Goal: Task Accomplishment & Management: Use online tool/utility

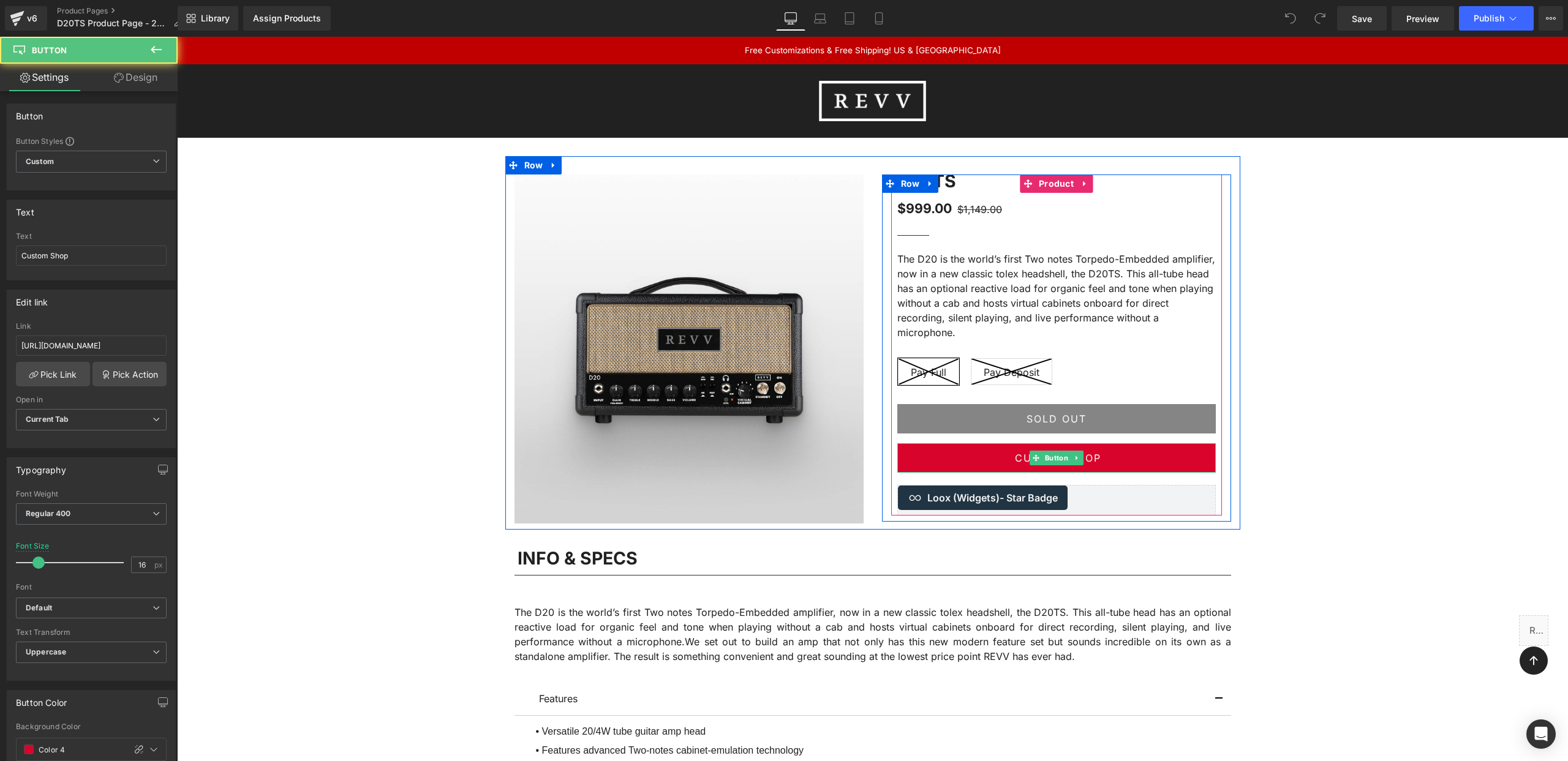
click at [1003, 460] on link "Custom Shop" at bounding box center [1057, 458] width 319 height 30
click at [1077, 457] on icon at bounding box center [1076, 458] width 2 height 4
click at [1056, 459] on icon at bounding box center [1057, 458] width 7 height 7
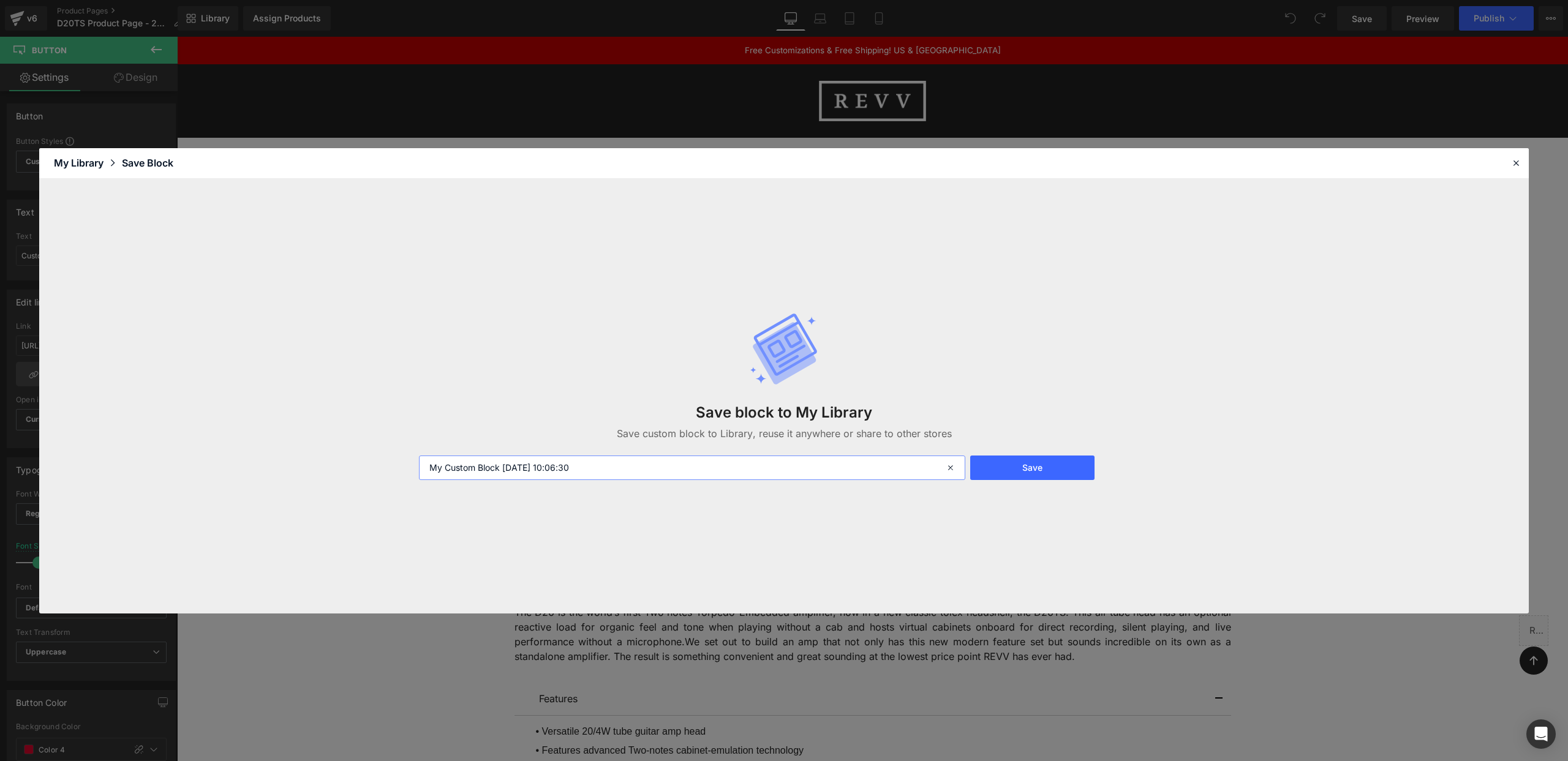
drag, startPoint x: 536, startPoint y: 465, endPoint x: 409, endPoint y: 464, distance: 127.0
click at [409, 464] on div "Save block to My Library Save custom block to Library, reuse it anywhere or sha…" at bounding box center [784, 396] width 1490 height 435
type input "Customize"
click at [1041, 465] on button "Save" at bounding box center [1032, 468] width 124 height 25
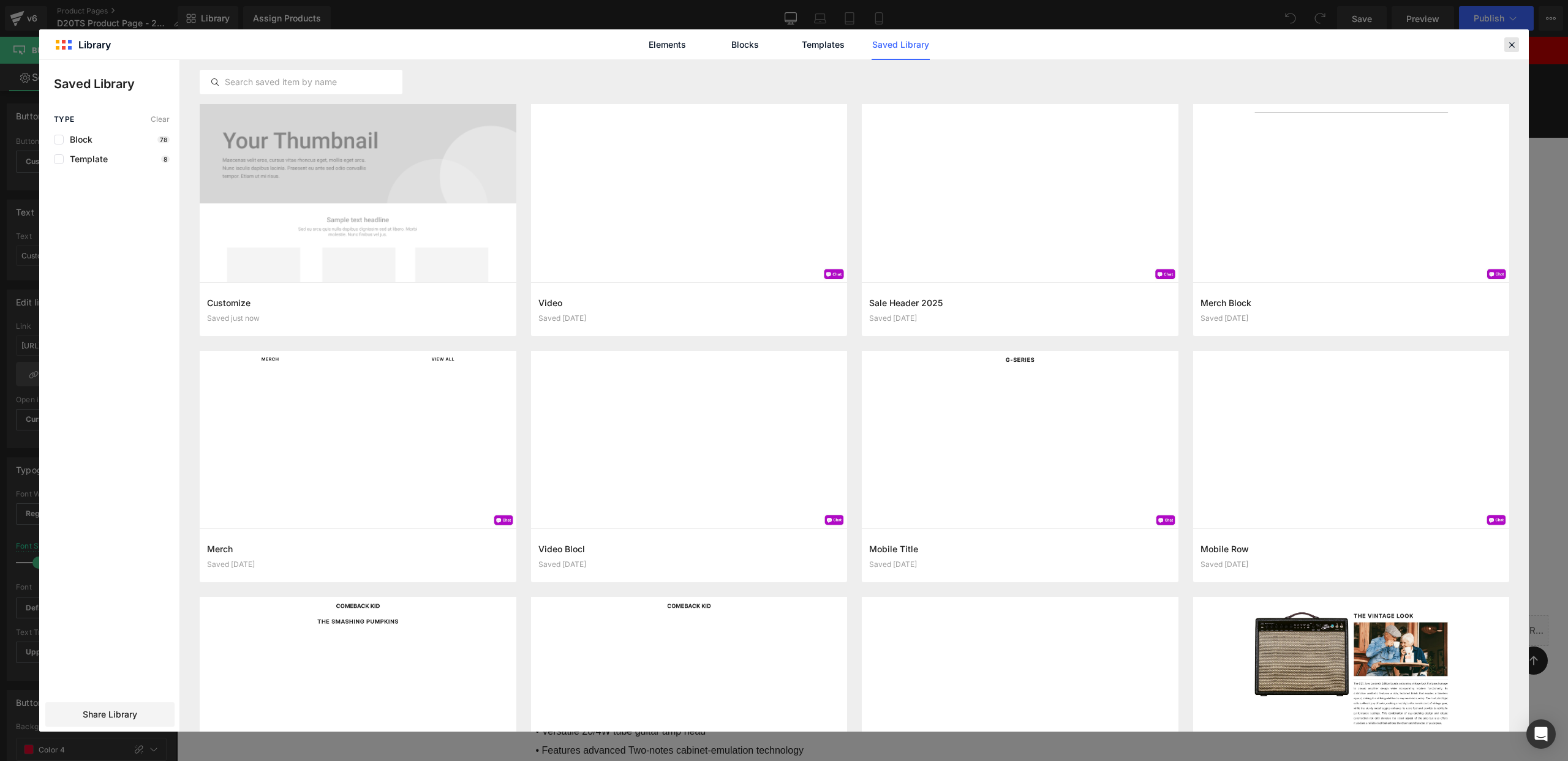
click at [1512, 41] on icon at bounding box center [1512, 45] width 11 height 11
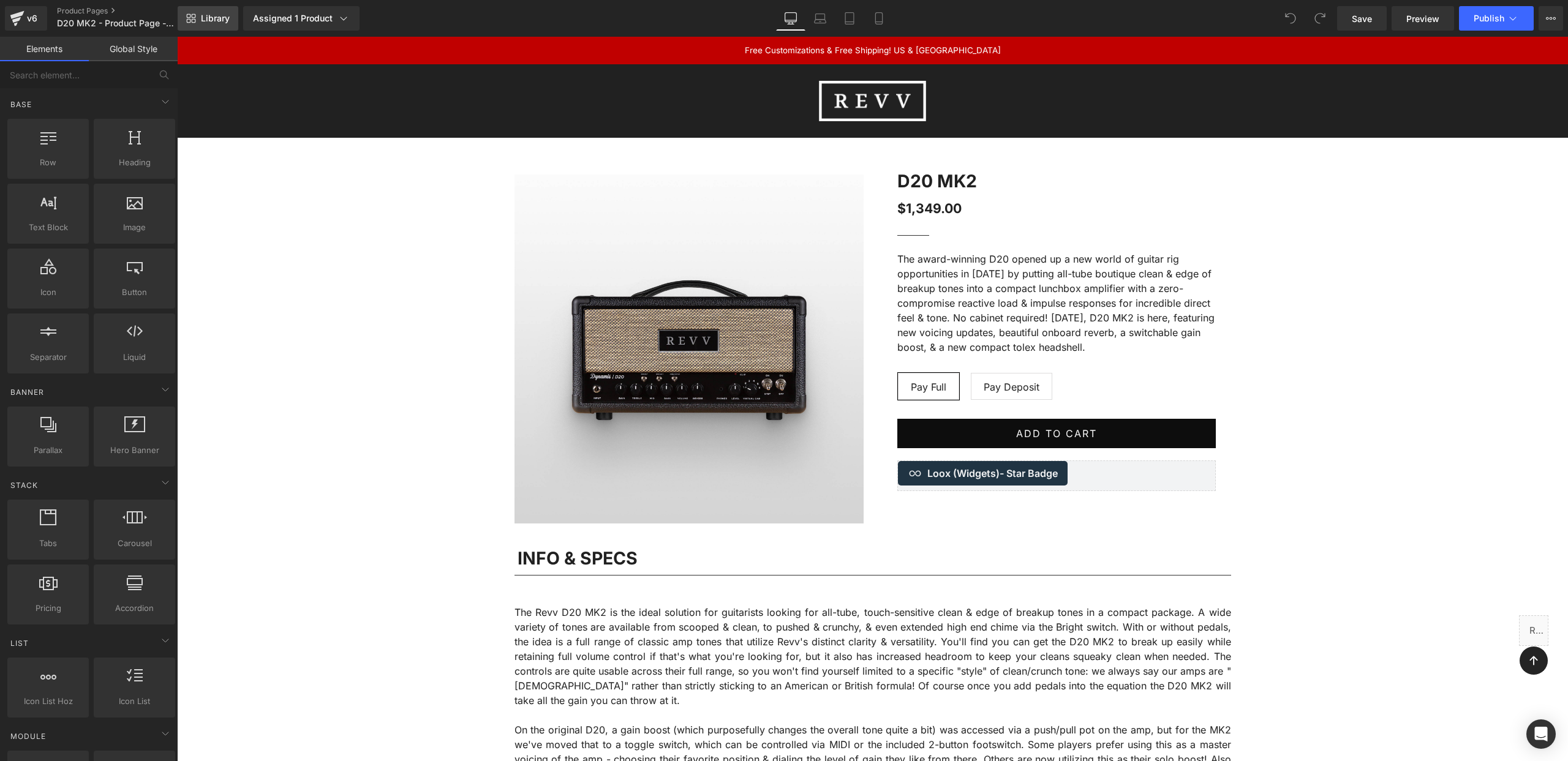
click at [211, 13] on span "Library" at bounding box center [215, 19] width 29 height 11
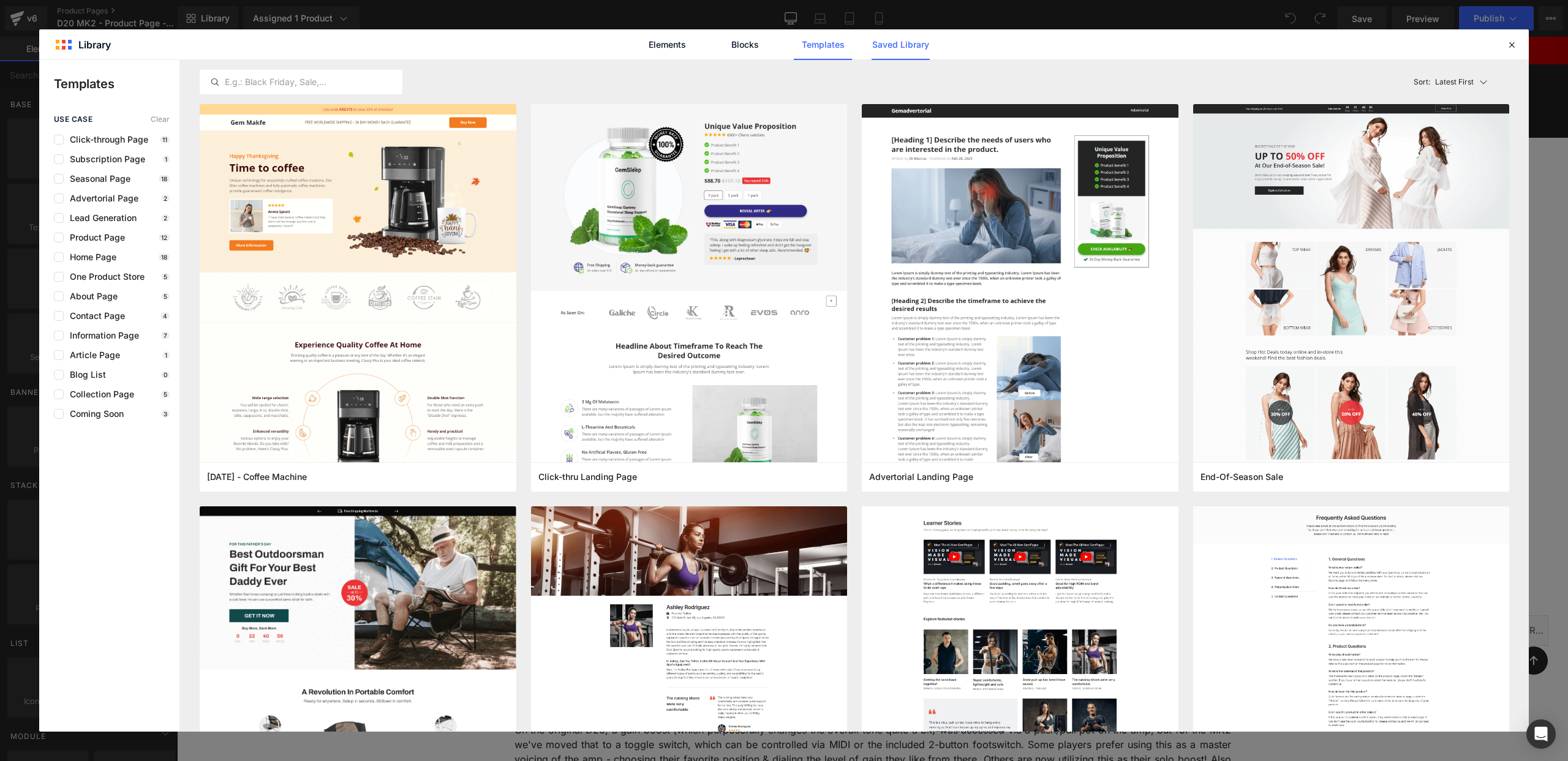
click at [906, 40] on link "Saved Library" at bounding box center [901, 45] width 58 height 31
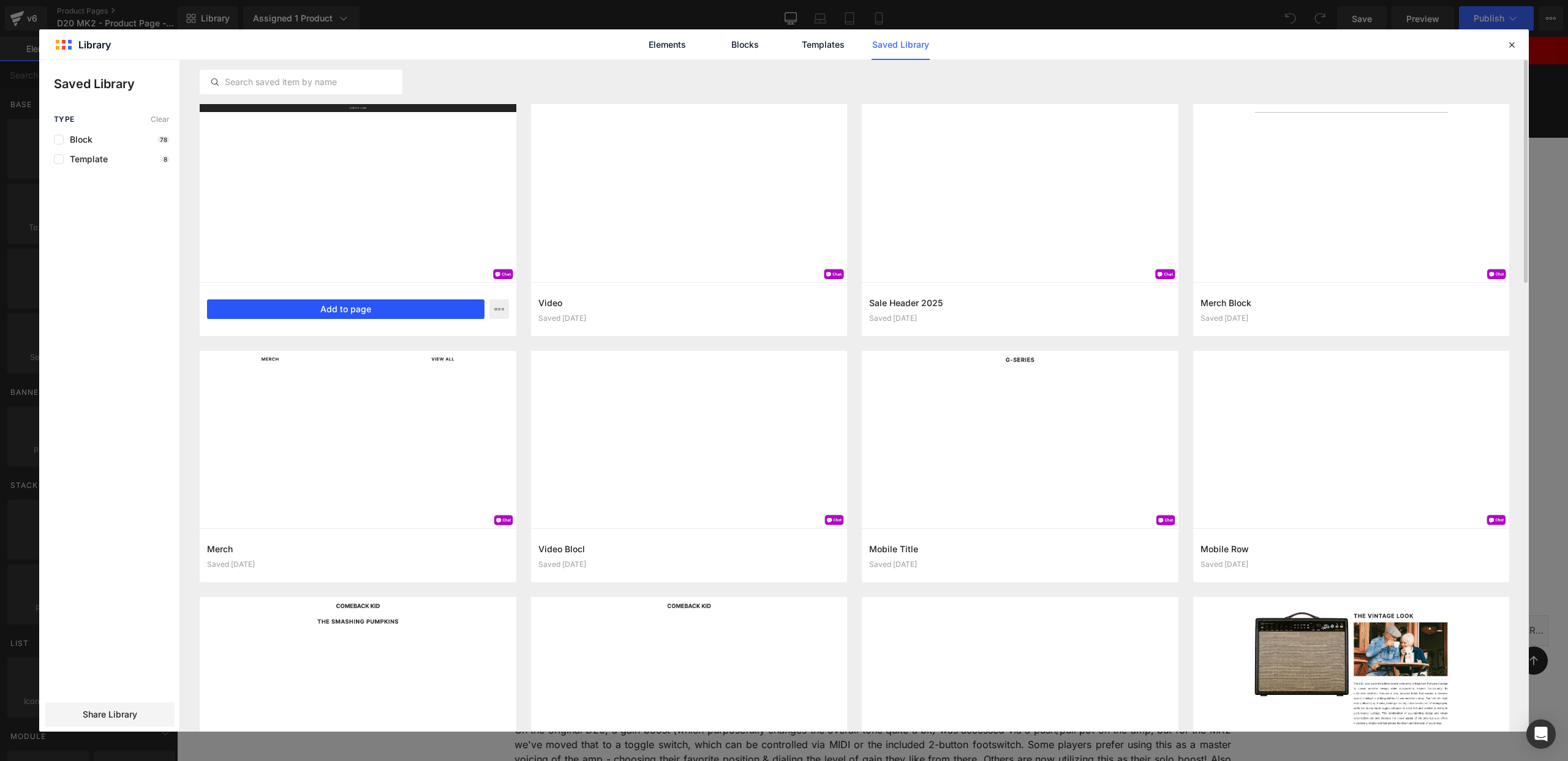
drag, startPoint x: 330, startPoint y: 309, endPoint x: 161, endPoint y: 271, distance: 173.2
click at [330, 309] on button "Add to page" at bounding box center [346, 309] width 278 height 20
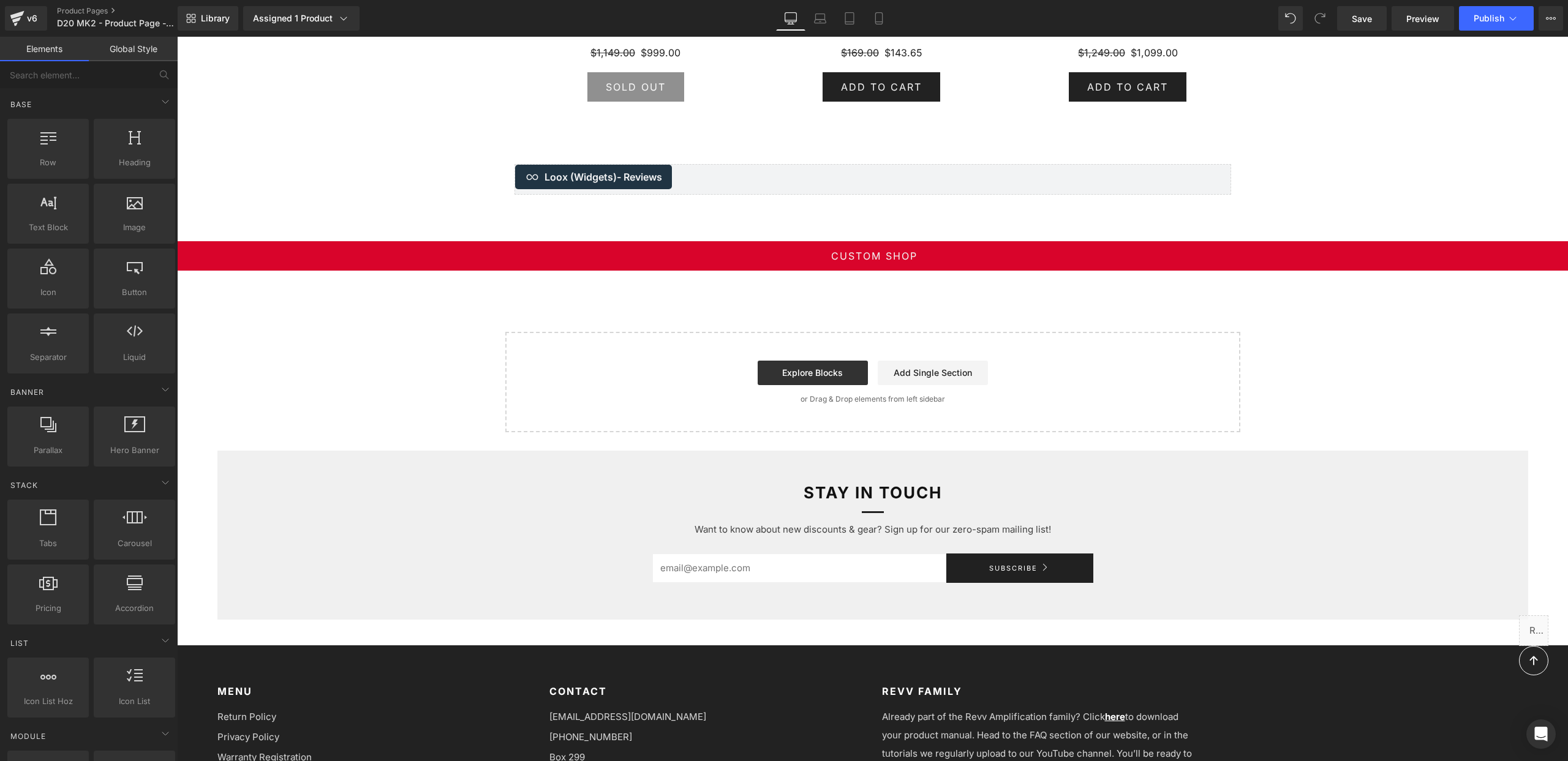
scroll to position [2781, 0]
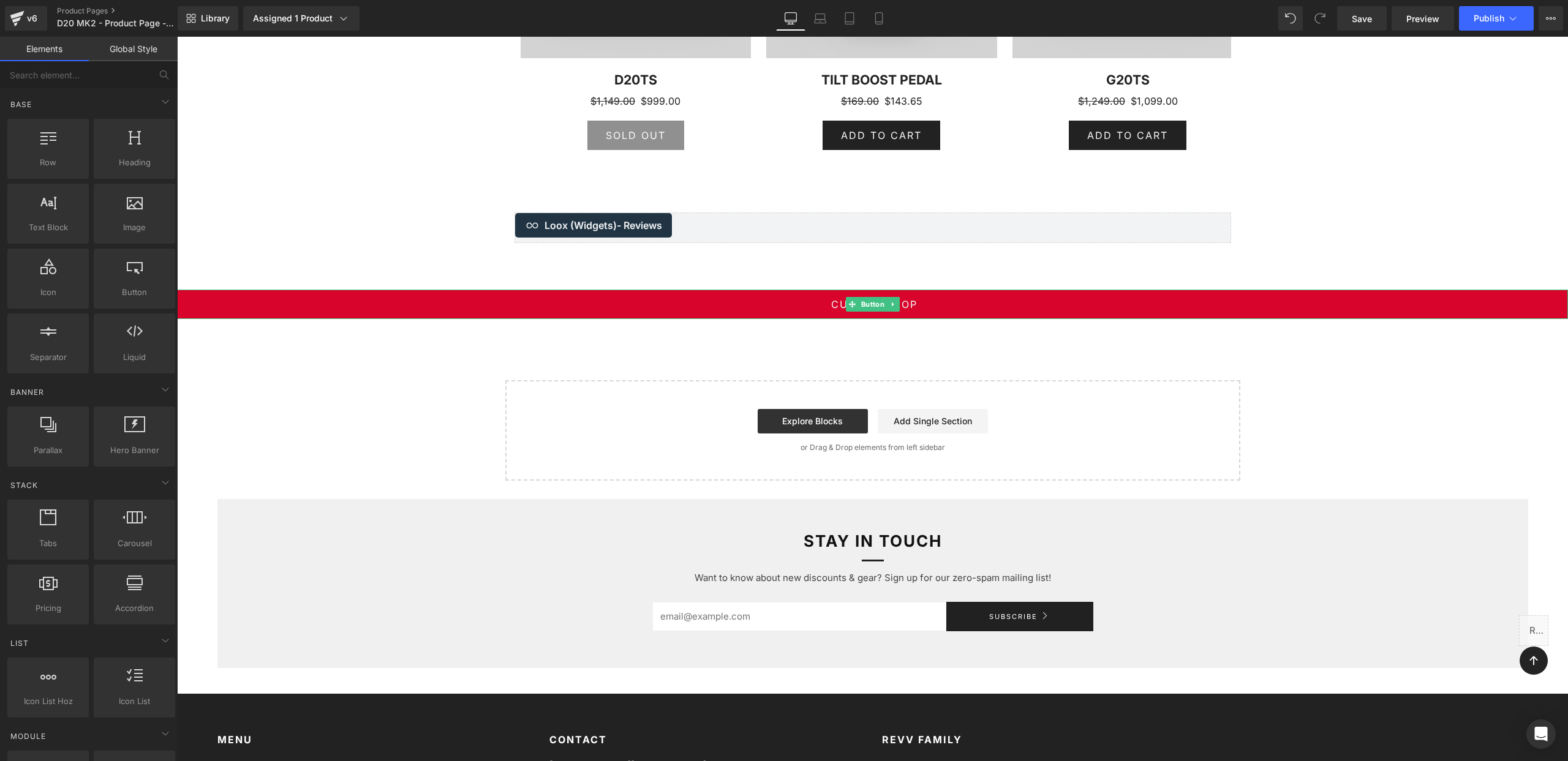
click at [253, 293] on link "Custom Shop" at bounding box center [873, 304] width 1391 height 30
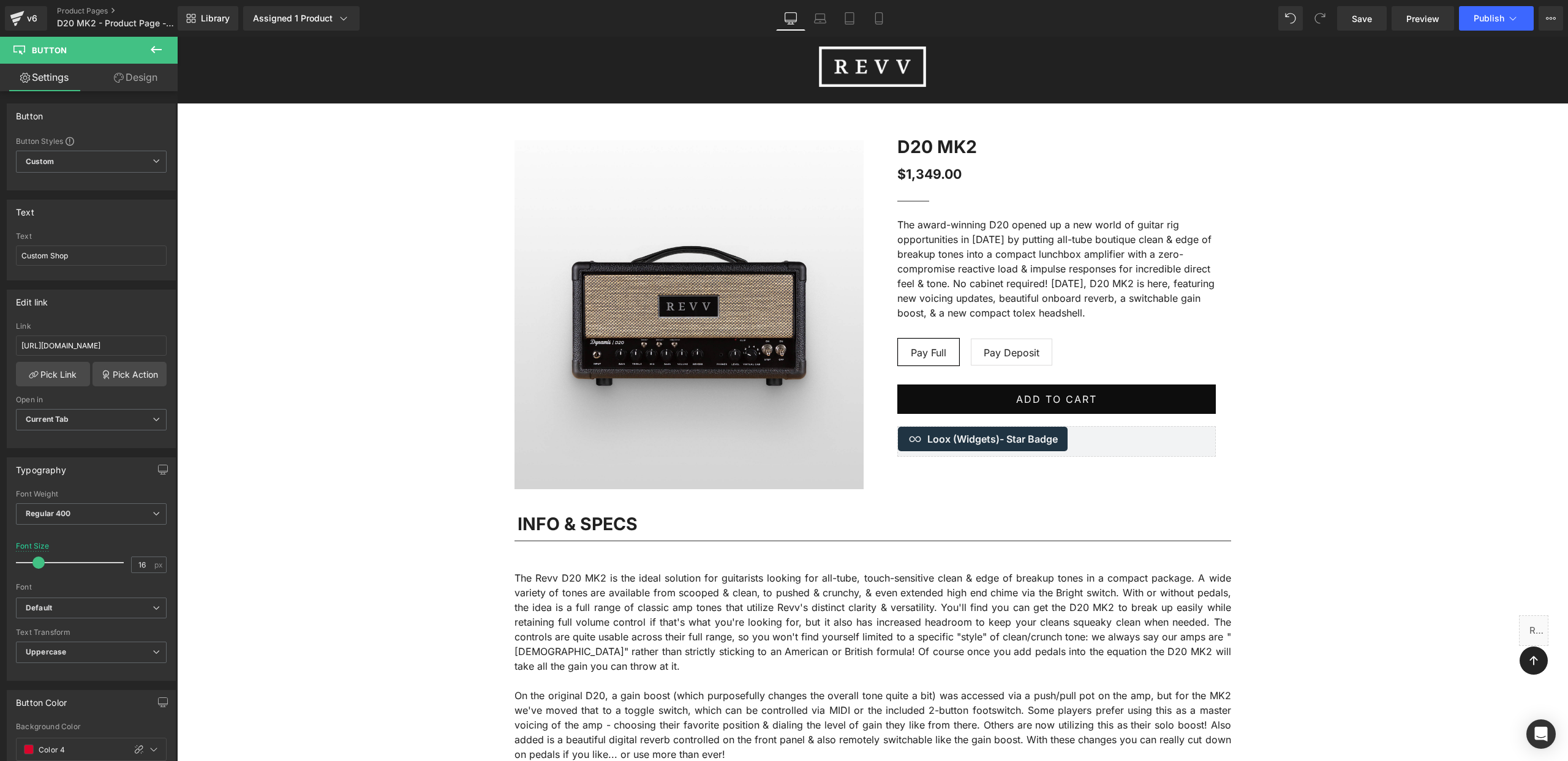
scroll to position [0, 0]
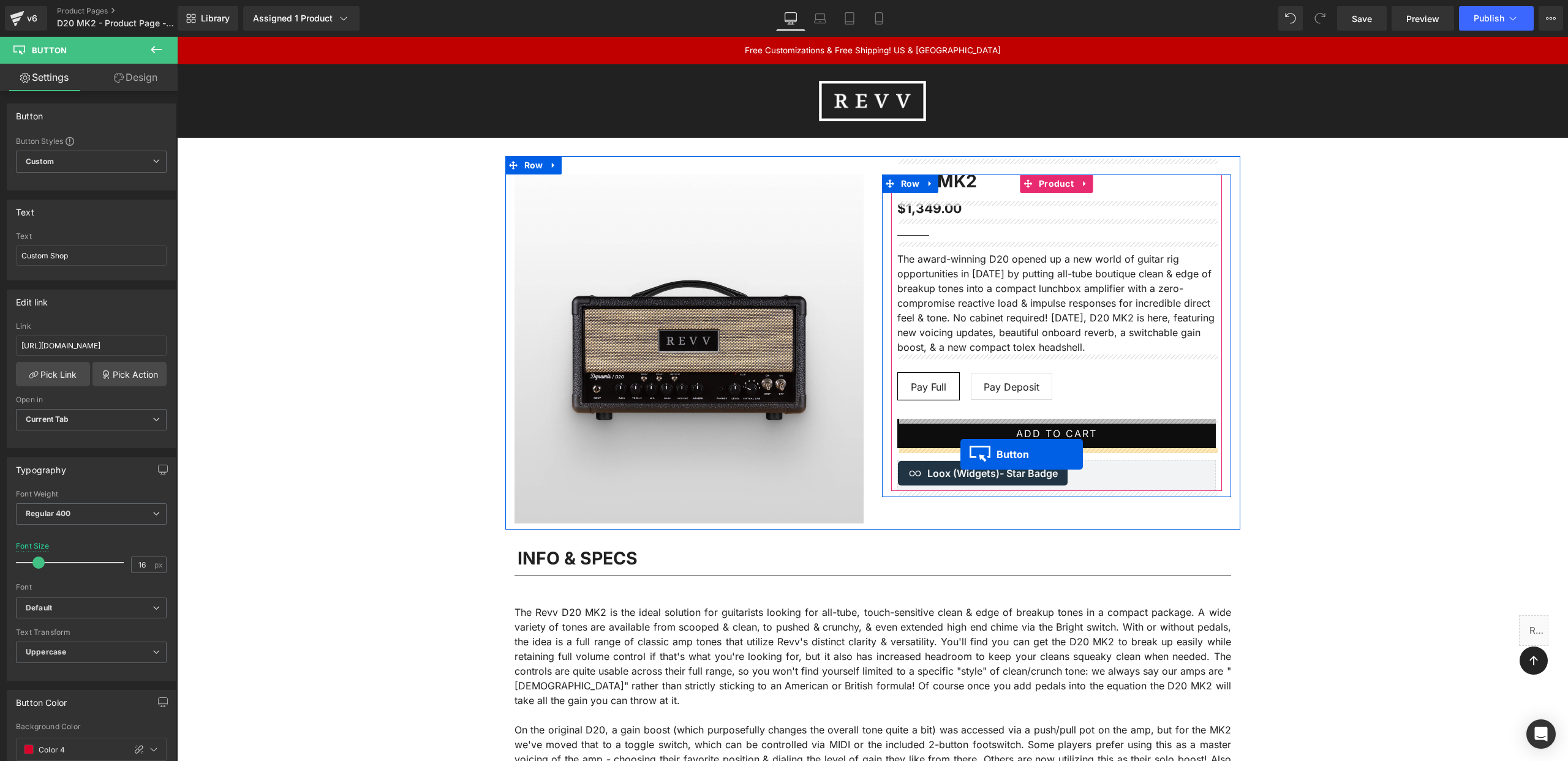
drag, startPoint x: 850, startPoint y: 290, endPoint x: 960, endPoint y: 452, distance: 195.8
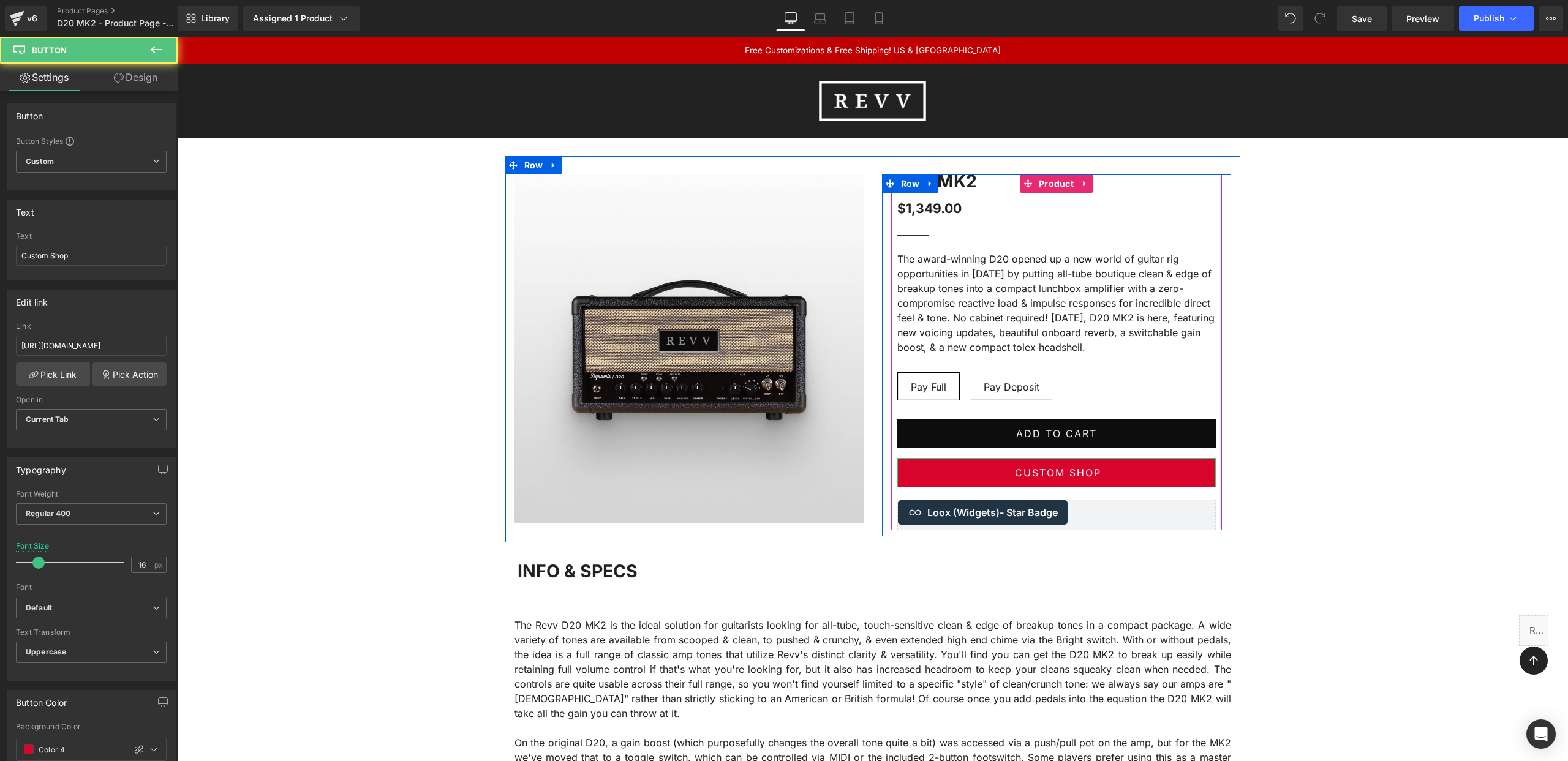
scroll to position [1, 0]
click at [1054, 472] on span "Button" at bounding box center [1056, 473] width 28 height 15
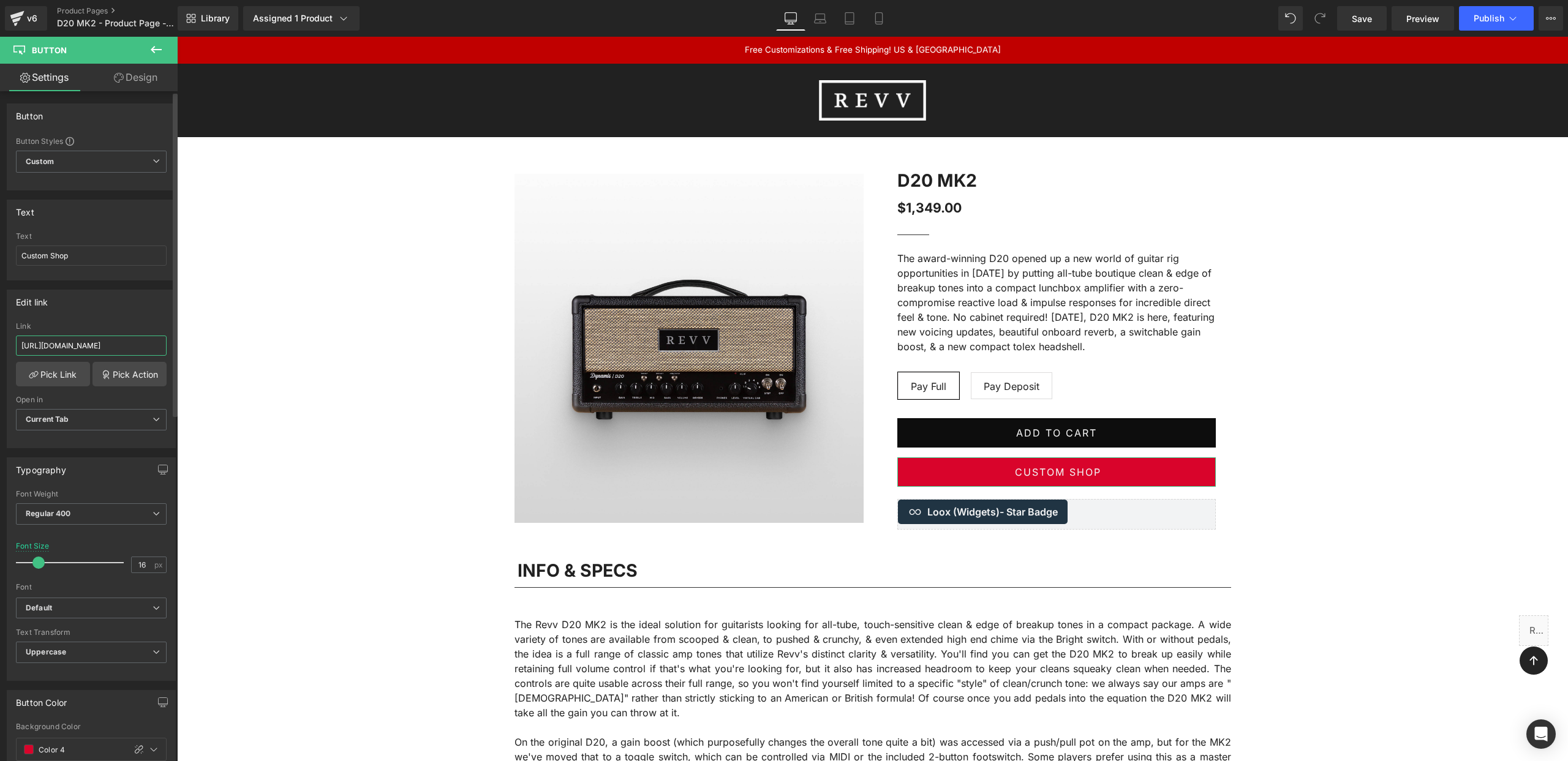
click at [120, 341] on input "[URL][DOMAIN_NAME]" at bounding box center [91, 346] width 151 height 20
drag, startPoint x: 286, startPoint y: 378, endPoint x: 185, endPoint y: 346, distance: 105.9
click at [133, 344] on input "[URL][DOMAIN_NAME]" at bounding box center [91, 346] width 151 height 20
click at [71, 346] on input "[URL][DOMAIN_NAME]" at bounding box center [91, 345] width 151 height 20
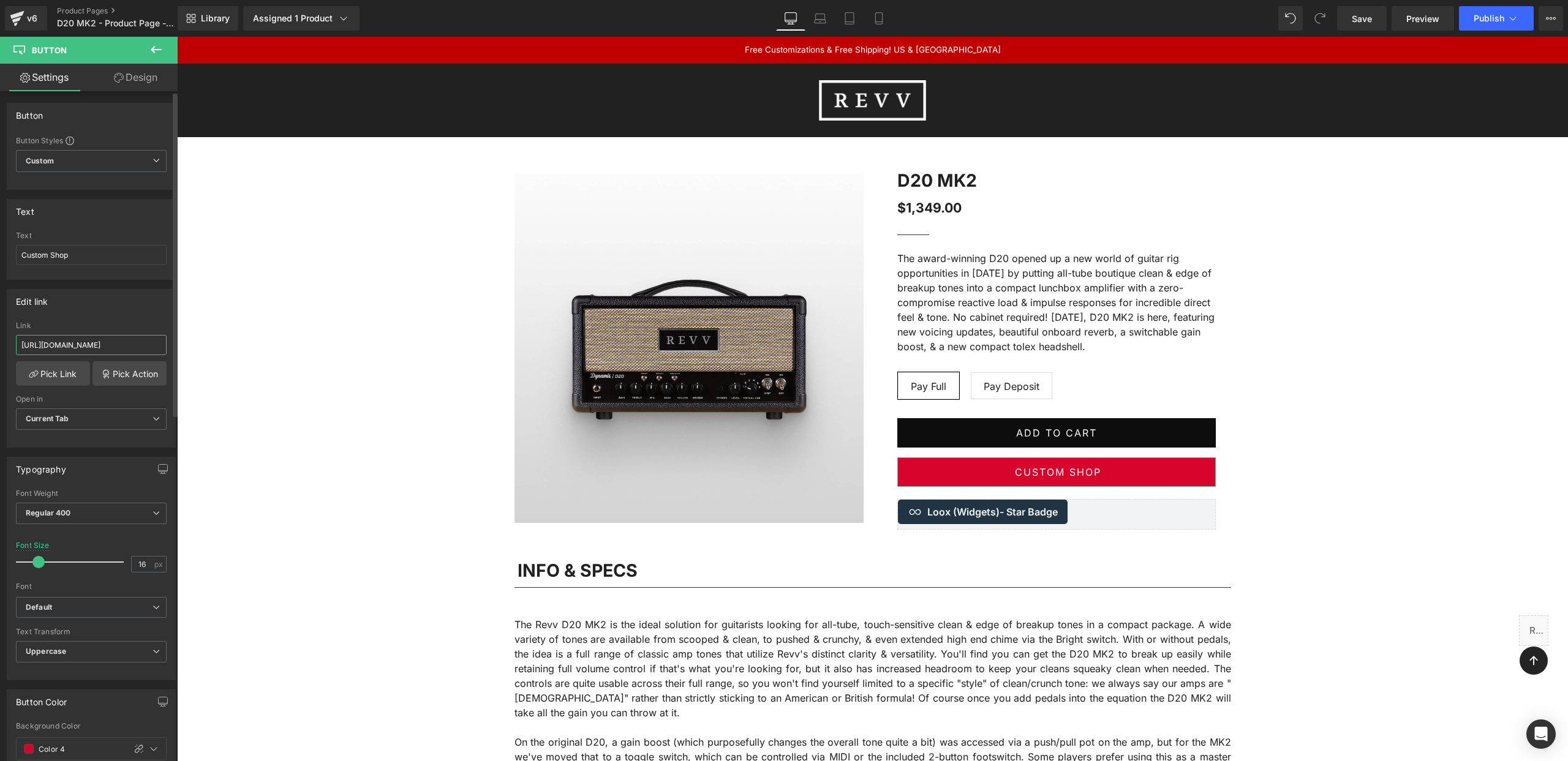
click at [71, 346] on input "[URL][DOMAIN_NAME]" at bounding box center [91, 345] width 151 height 20
paste input "8321434026166&selection=NDUwNzM3ODksNDQ0NjY5MzAsNDE3MTY0NTksMzA2NjQwMzIsMzA2NjQ…"
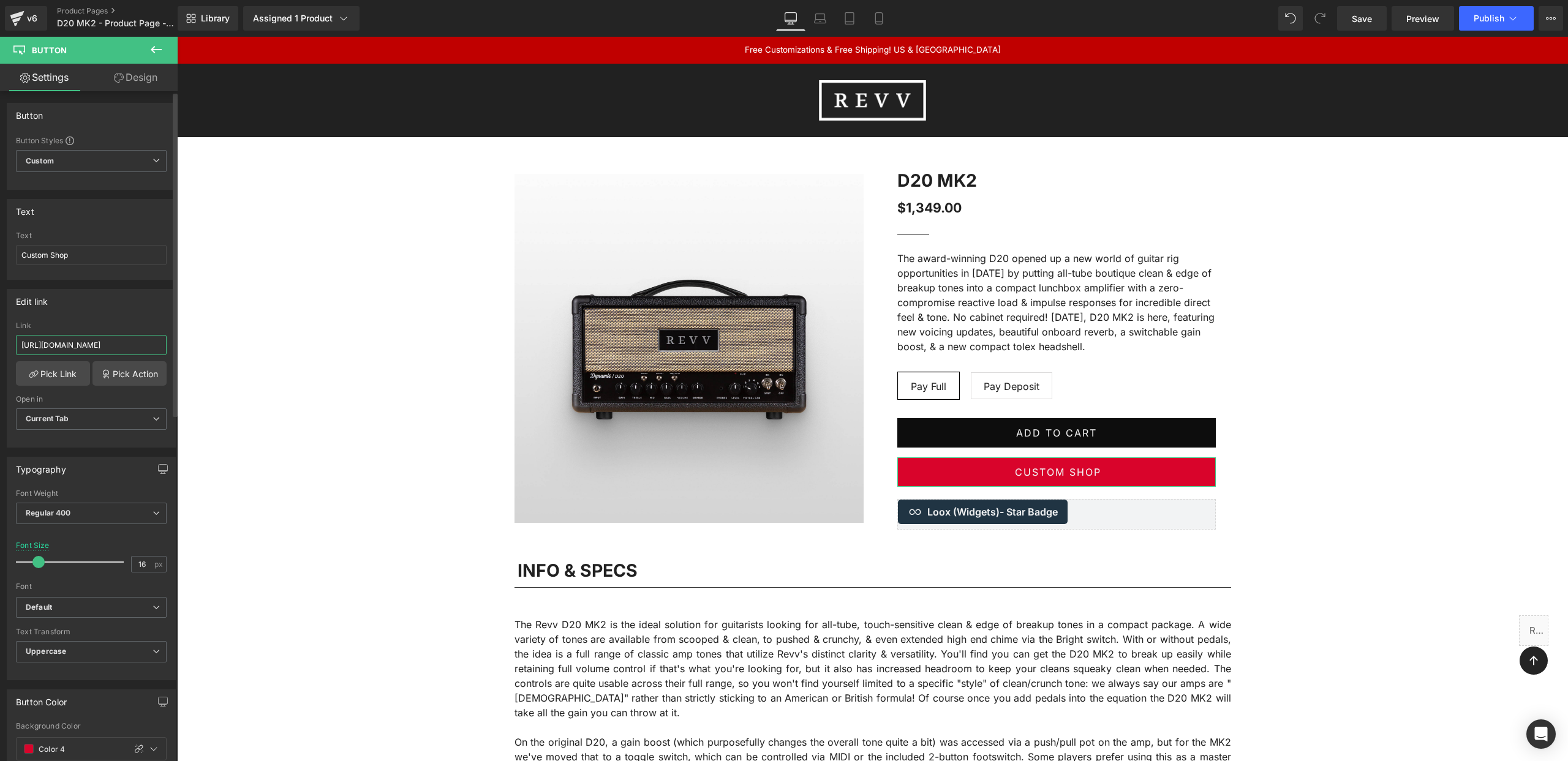
type input "https://revvamplification.com/collections/builder?product=8321434026166&selecti…"
click at [101, 309] on div "Edit link" at bounding box center [91, 301] width 168 height 23
click at [1366, 21] on span "Save" at bounding box center [1362, 19] width 20 height 13
click at [1498, 17] on span "Publish" at bounding box center [1490, 19] width 31 height 10
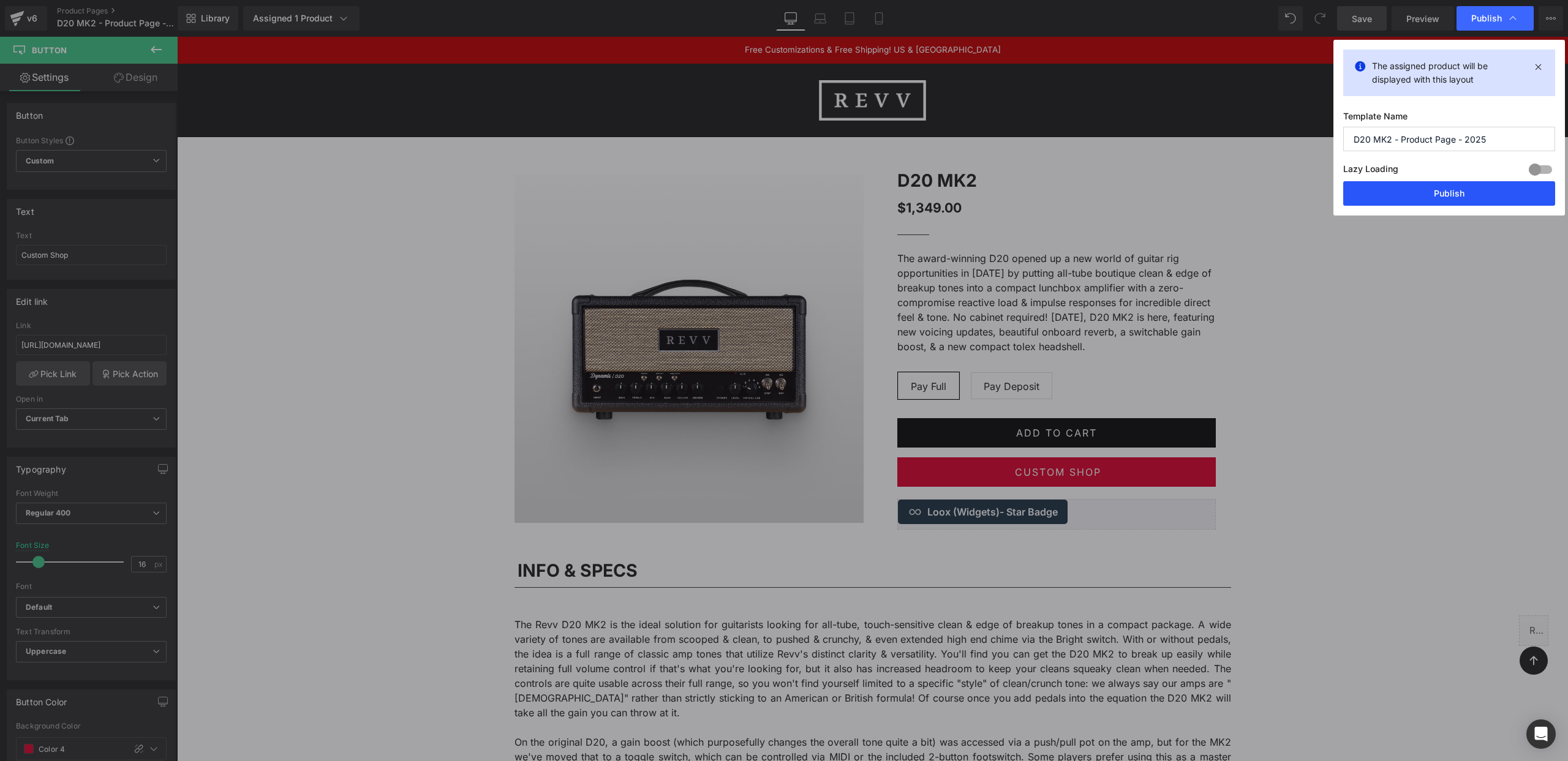
click at [1444, 196] on button "Publish" at bounding box center [1449, 194] width 212 height 25
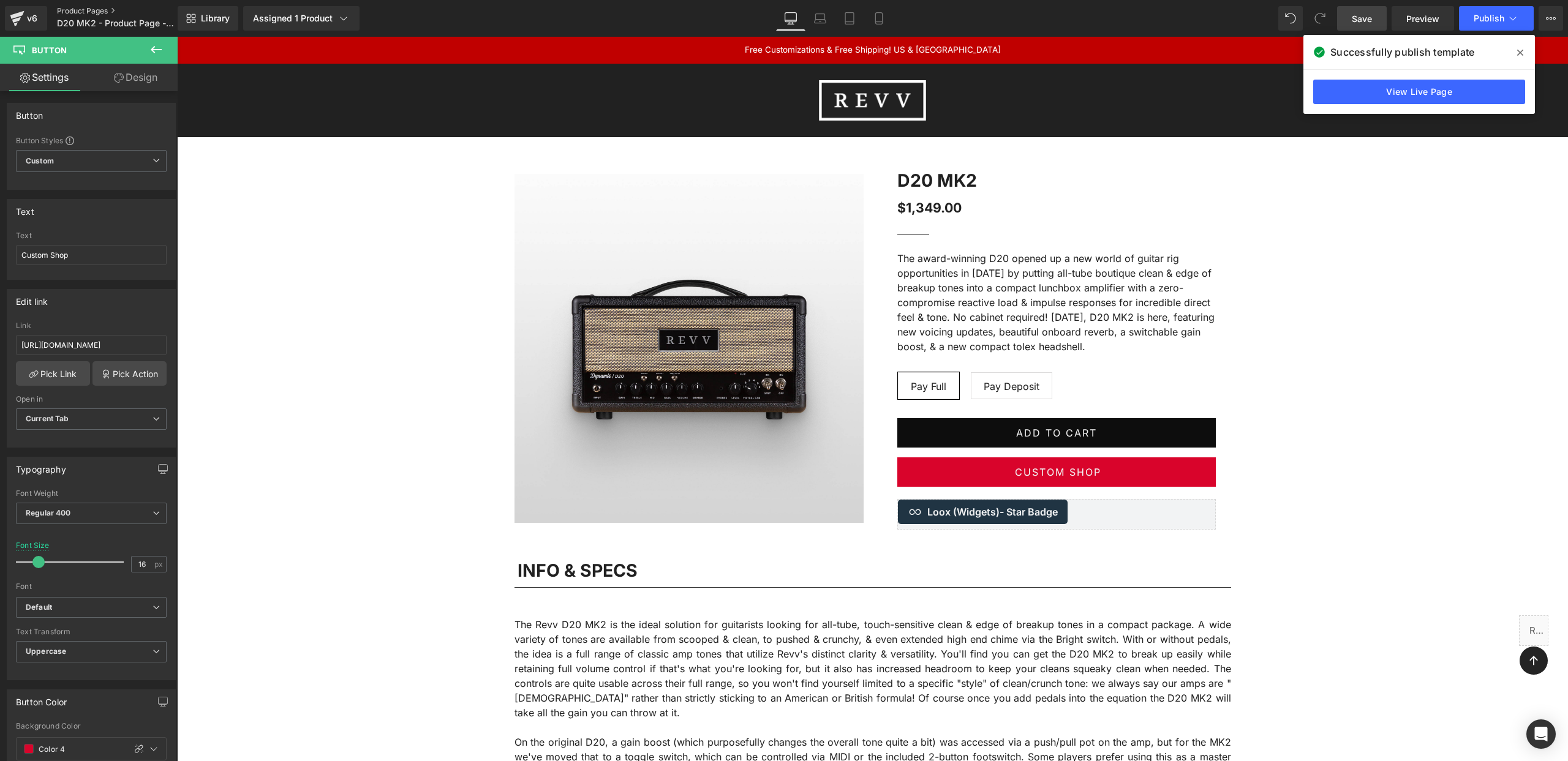
click at [88, 9] on link "Product Pages" at bounding box center [127, 11] width 141 height 10
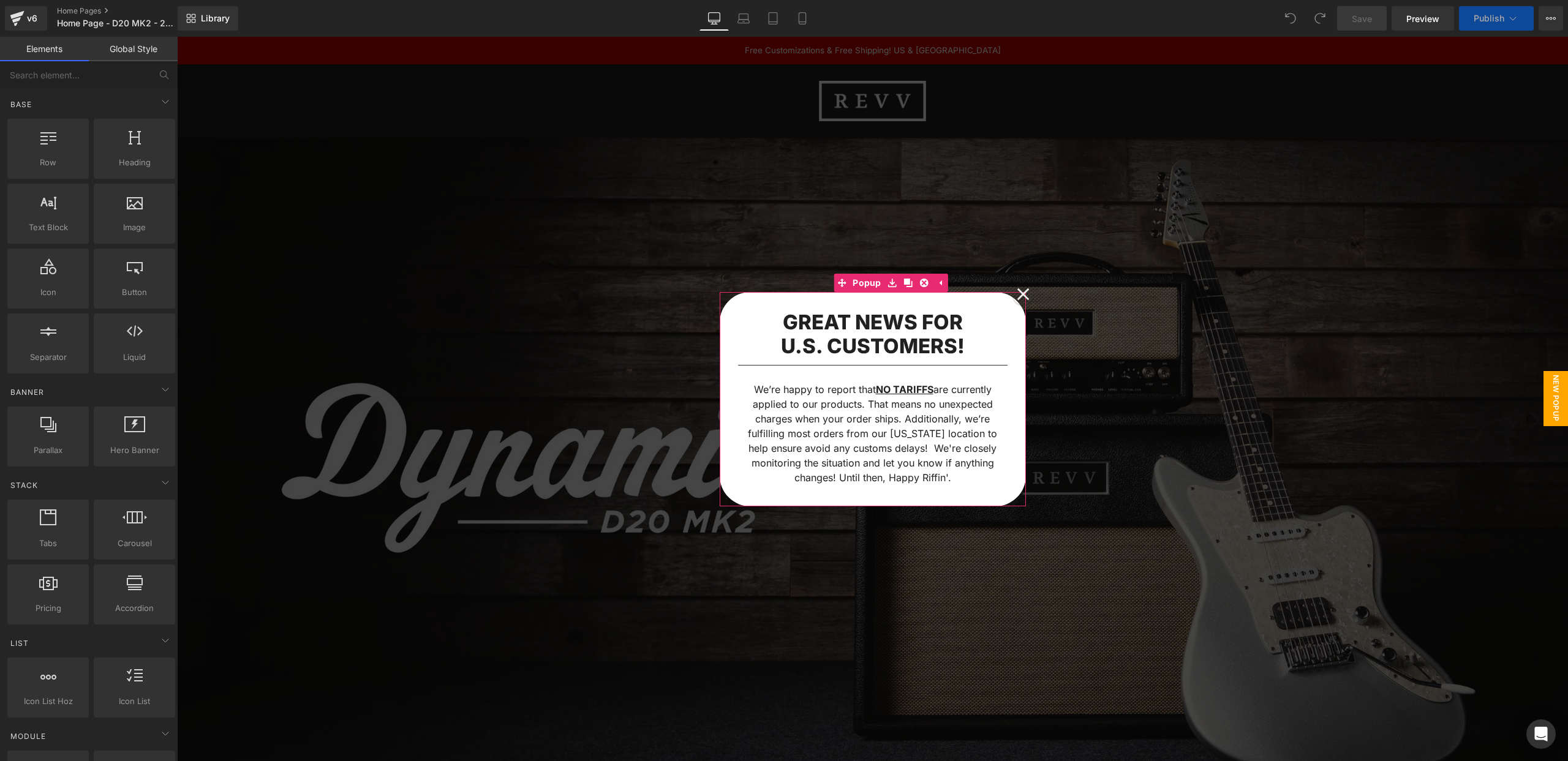
click at [1024, 292] on icon at bounding box center [1024, 294] width 12 height 12
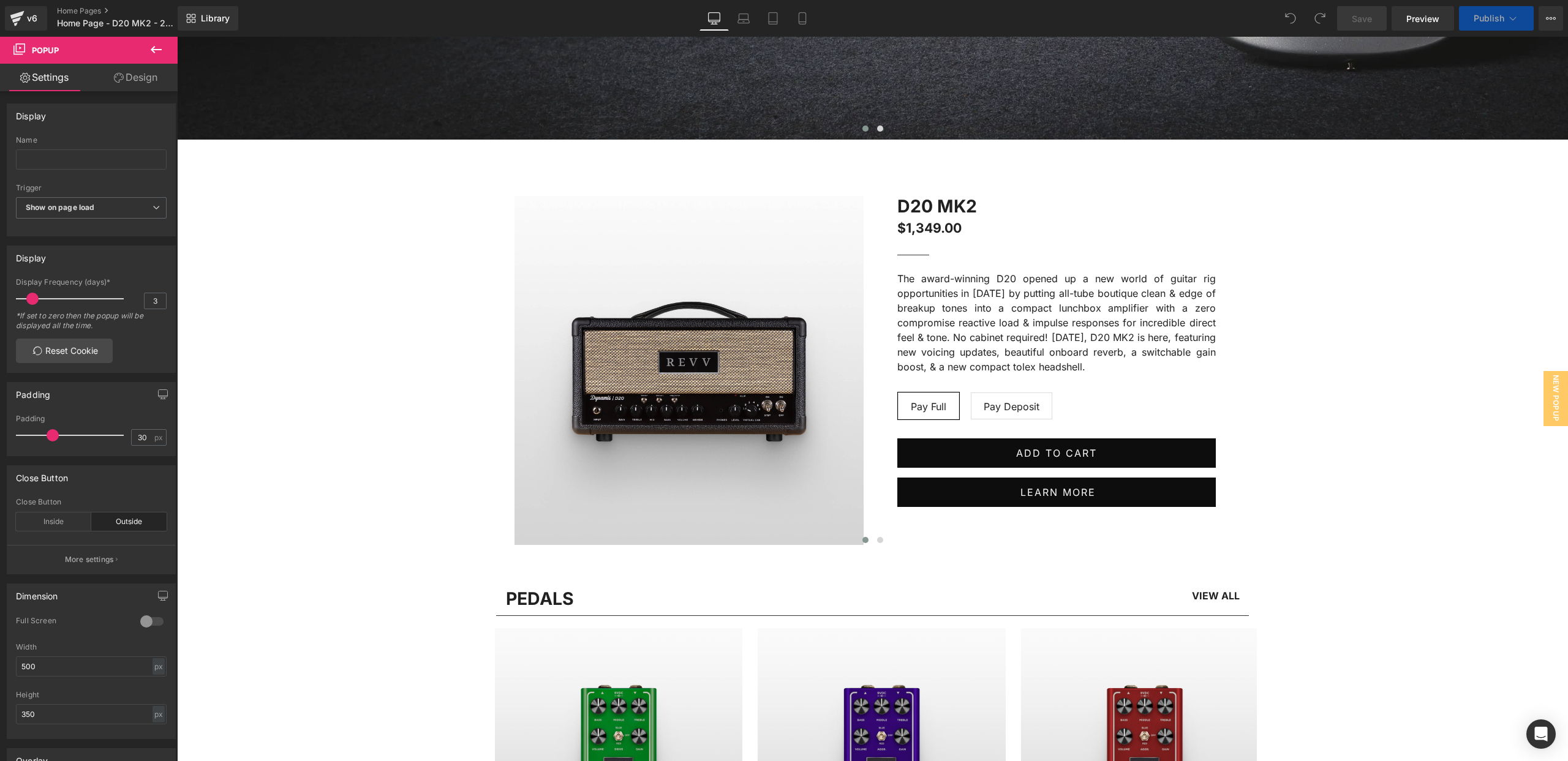
scroll to position [726, 0]
